Goal: Find specific page/section: Find specific page/section

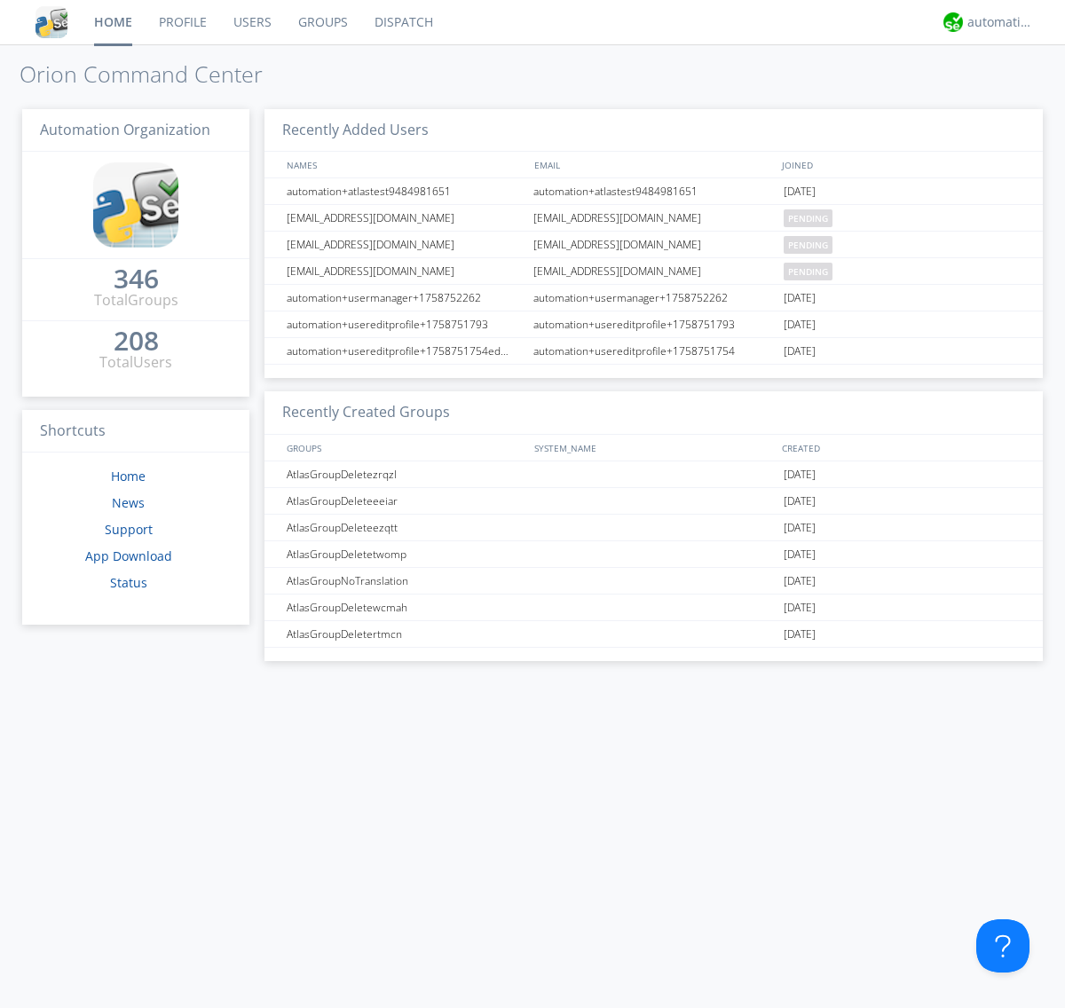
click at [402, 22] on link "Dispatch" at bounding box center [403, 22] width 85 height 44
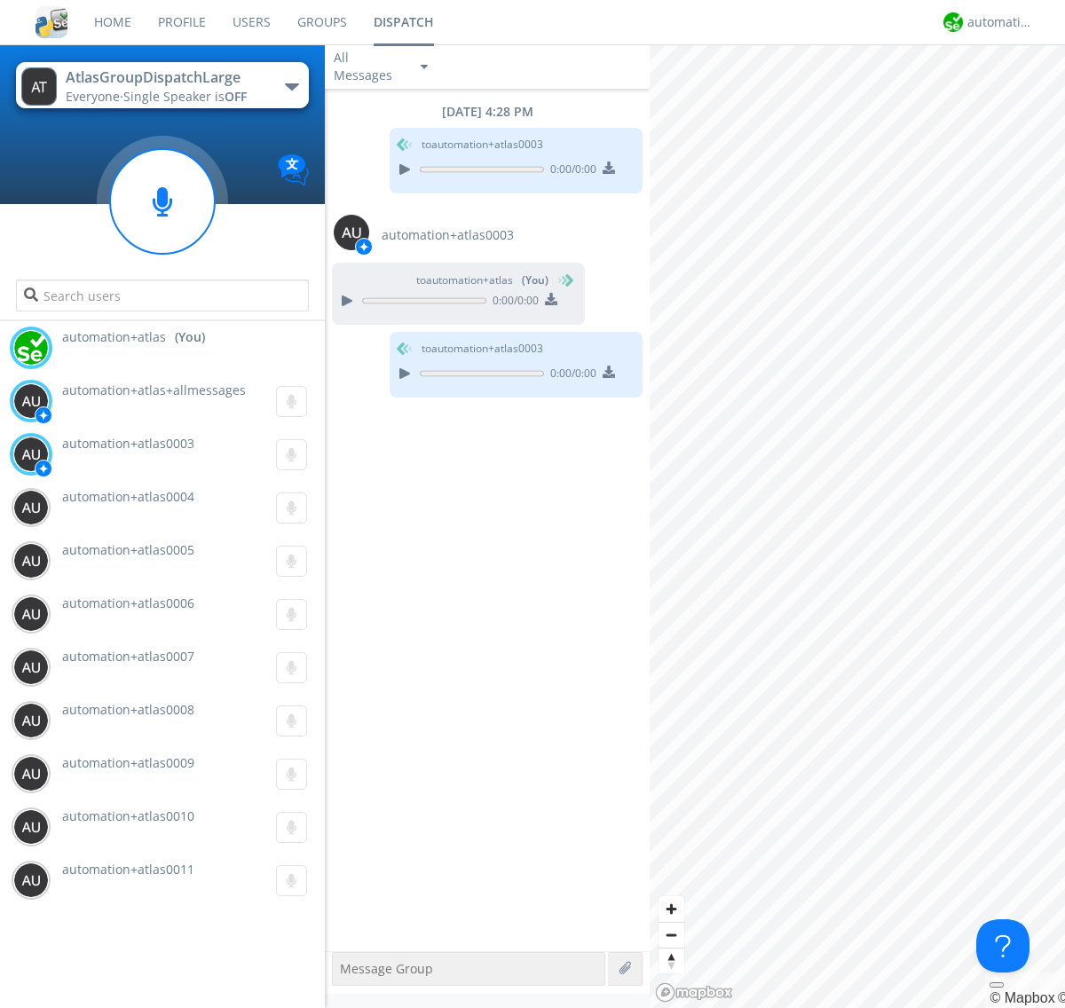
click at [291, 86] on div "button" at bounding box center [292, 86] width 14 height 7
click at [0, 0] on span "AtlasGroupDispatch" at bounding box center [0, 0] width 0 height 0
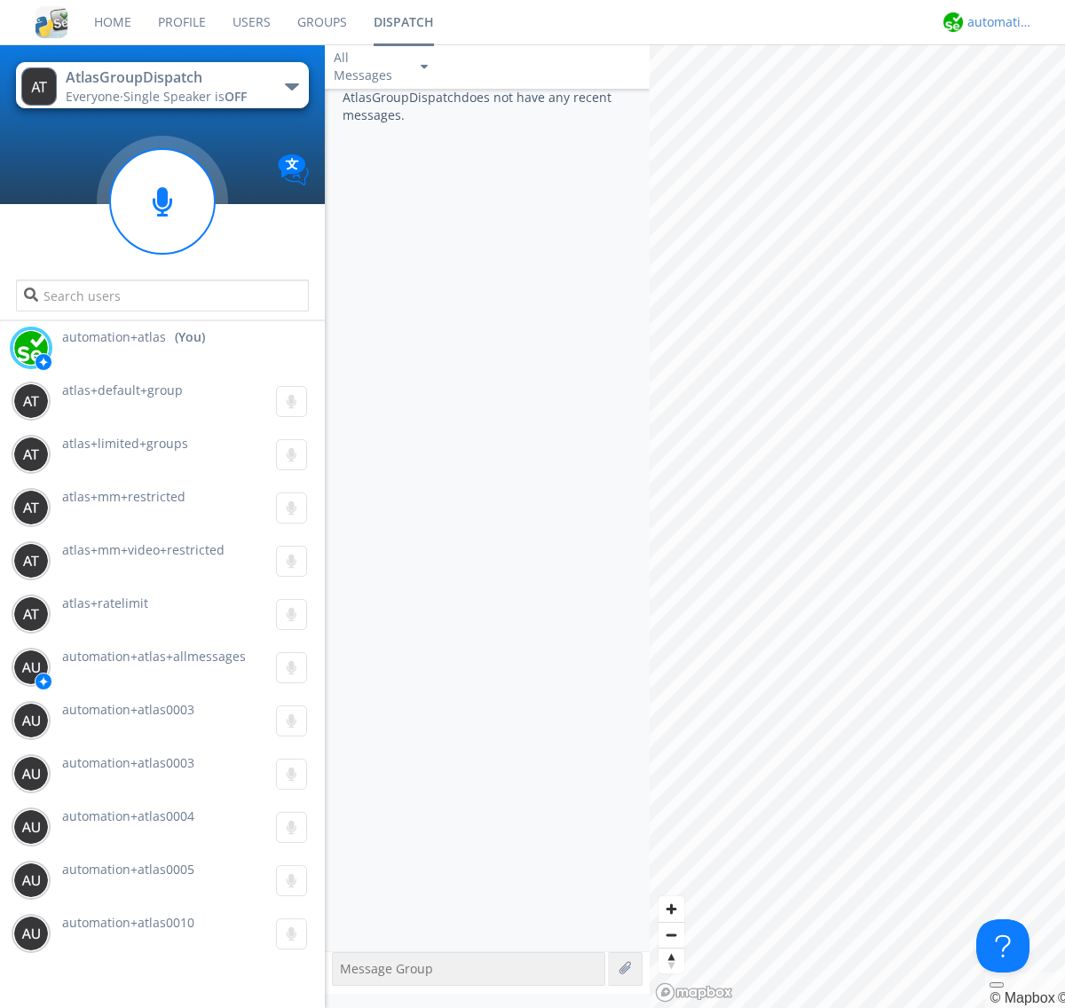
click at [996, 22] on div "automation+atlas" at bounding box center [1000, 22] width 67 height 18
